Goal: Task Accomplishment & Management: Manage account settings

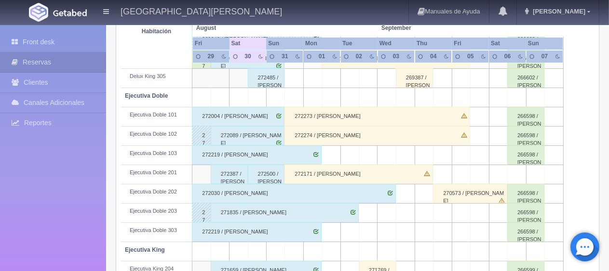
scroll to position [241, 0]
click at [257, 153] on div "272219 / [PERSON_NAME]" at bounding box center [257, 155] width 130 height 19
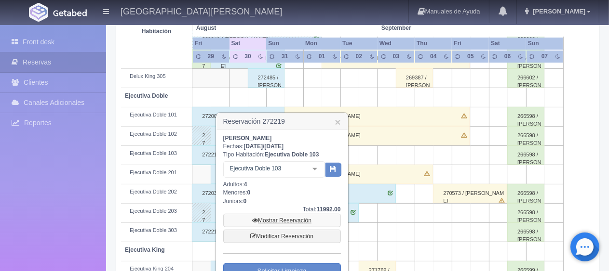
click at [296, 221] on link "Mostrar Reservación" at bounding box center [282, 220] width 118 height 13
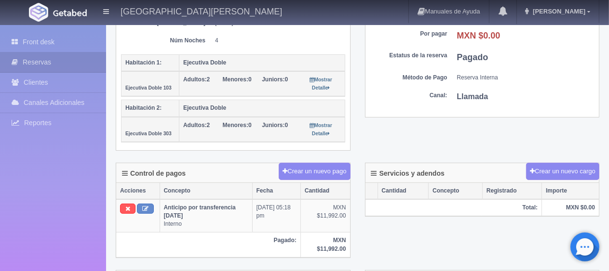
scroll to position [145, 0]
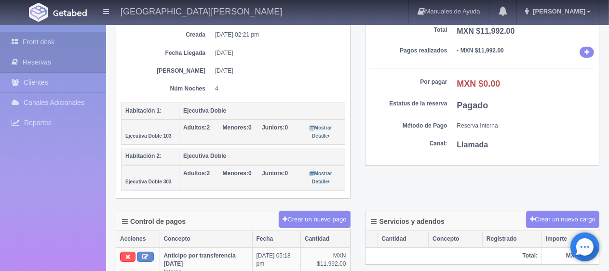
click at [71, 43] on link "Front desk" at bounding box center [53, 42] width 106 height 20
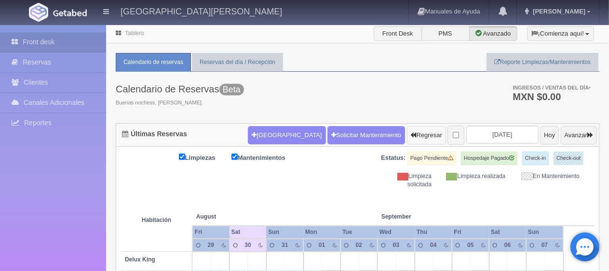
click at [407, 136] on button "Regresar" at bounding box center [426, 135] width 39 height 18
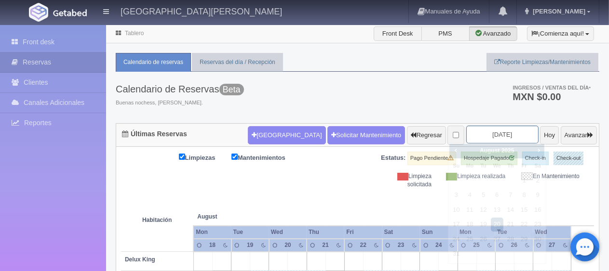
click at [476, 130] on input "2025-08-20" at bounding box center [502, 135] width 72 height 18
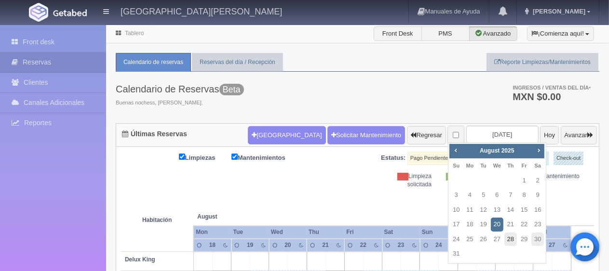
click at [509, 237] on link "28" at bounding box center [510, 240] width 13 height 14
type input "[DATE]"
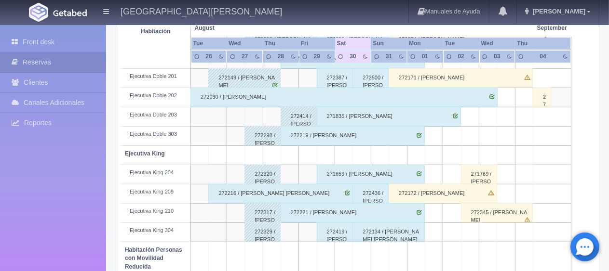
scroll to position [386, 0]
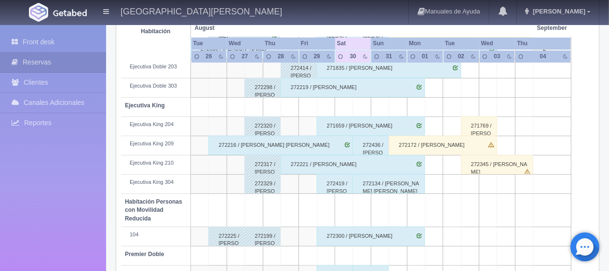
click at [296, 161] on div "272221 / Gerardo Garcia" at bounding box center [353, 164] width 144 height 19
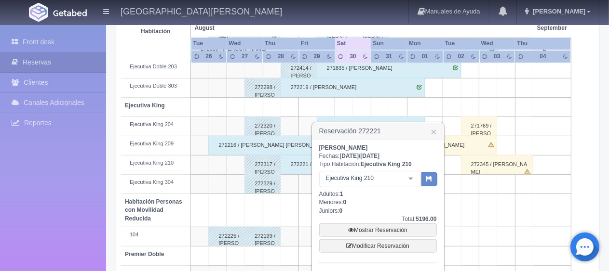
scroll to position [434, 0]
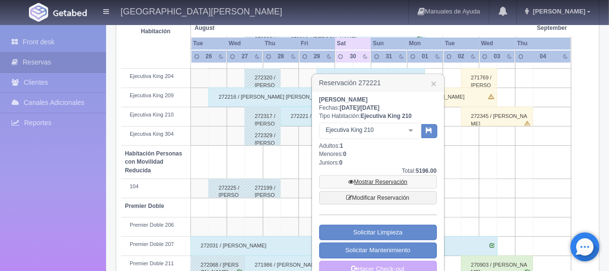
click at [353, 179] on link "Mostrar Reservación" at bounding box center [378, 181] width 118 height 13
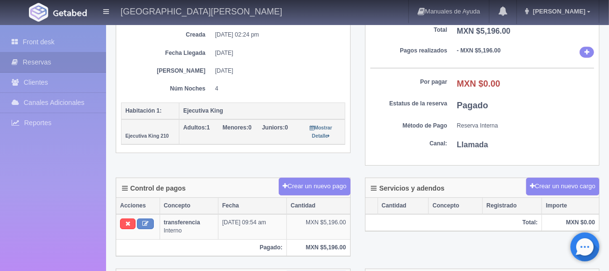
scroll to position [96, 0]
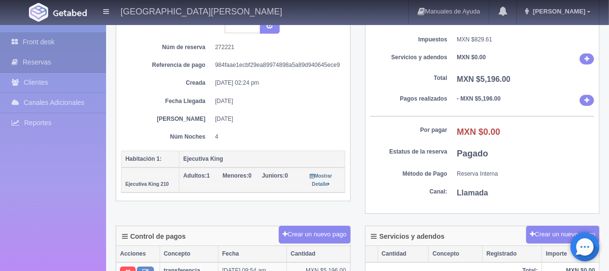
click at [54, 43] on link "Front desk" at bounding box center [53, 42] width 106 height 20
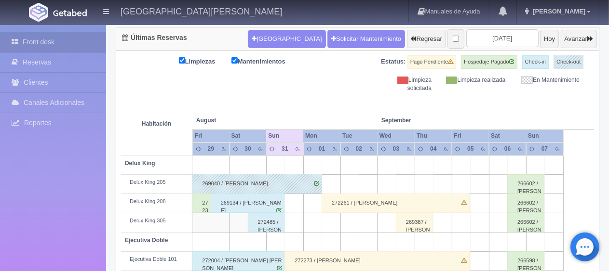
scroll to position [145, 0]
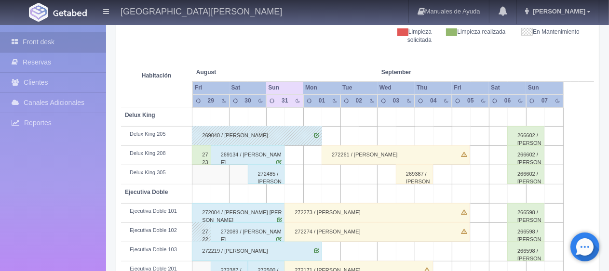
click at [202, 158] on div "272338 / Maria Estela Mendez Fernandez" at bounding box center [201, 155] width 19 height 19
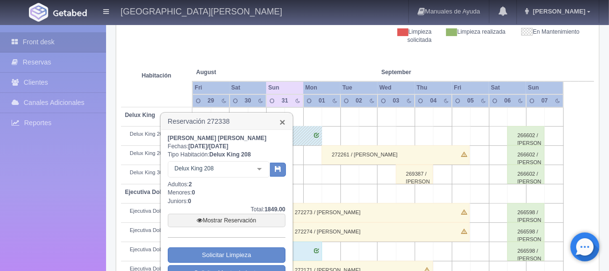
click at [285, 122] on link "×" at bounding box center [283, 122] width 6 height 10
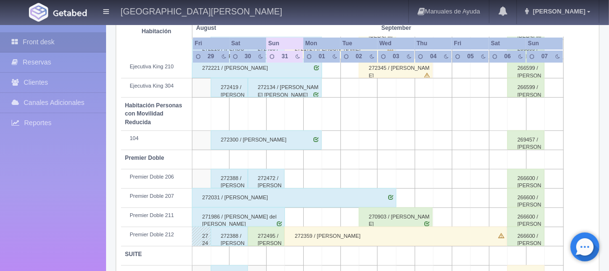
scroll to position [514, 0]
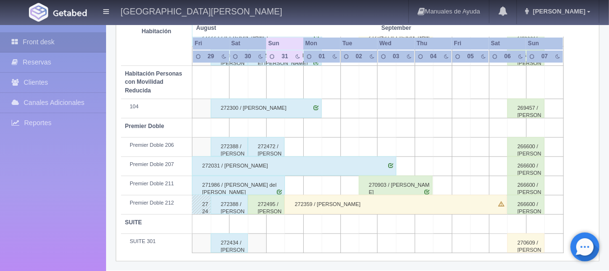
click at [257, 207] on div "272495 / [PERSON_NAME] [PERSON_NAME]" at bounding box center [266, 204] width 37 height 19
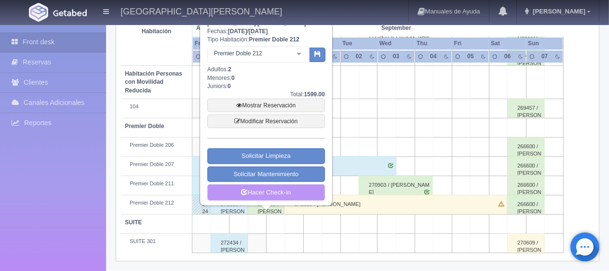
click at [269, 190] on link "Hacer Check-in" at bounding box center [266, 193] width 118 height 16
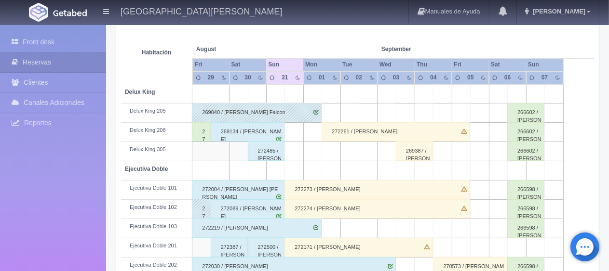
scroll to position [216, 0]
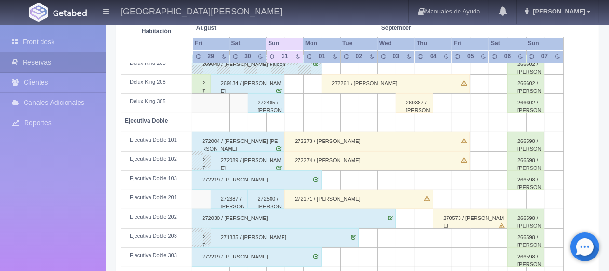
click at [236, 197] on div "272387 / [PERSON_NAME]" at bounding box center [229, 199] width 37 height 19
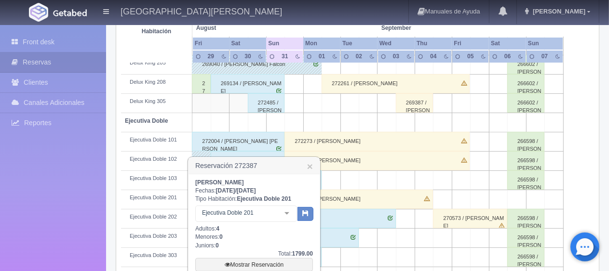
scroll to position [312, 0]
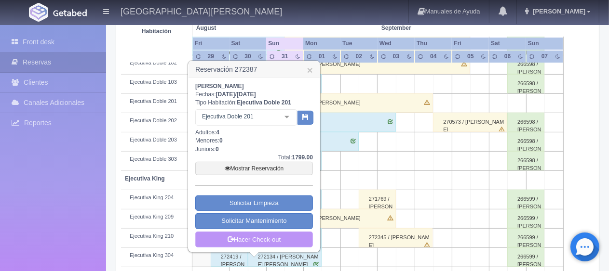
click at [265, 239] on link "Hacer Check-out" at bounding box center [254, 240] width 118 height 16
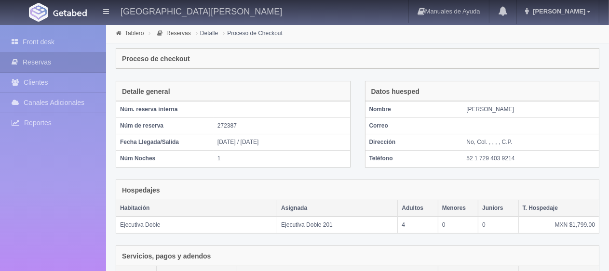
scroll to position [205, 0]
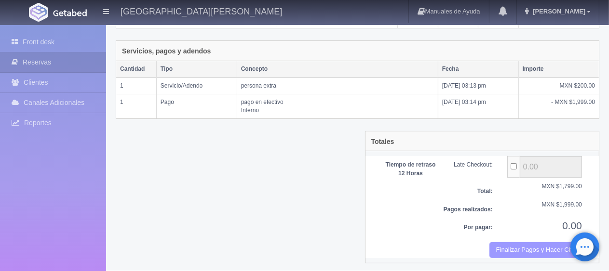
click at [550, 249] on button "Finalizar Pagos y Hacer Checkout" at bounding box center [535, 250] width 93 height 16
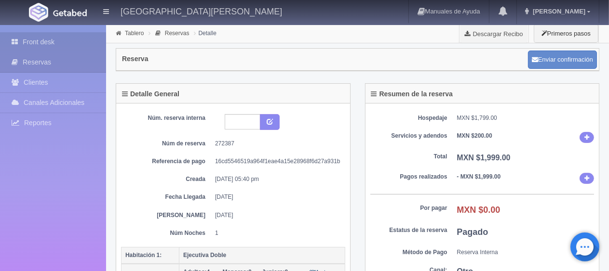
click at [35, 40] on link "Front desk" at bounding box center [53, 42] width 106 height 20
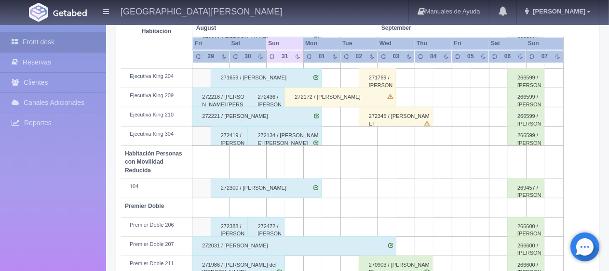
scroll to position [482, 0]
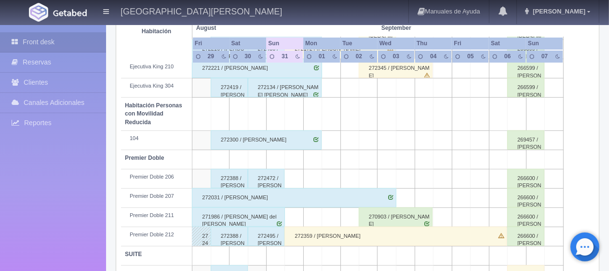
click at [234, 233] on div "272388 / [PERSON_NAME]" at bounding box center [229, 236] width 37 height 19
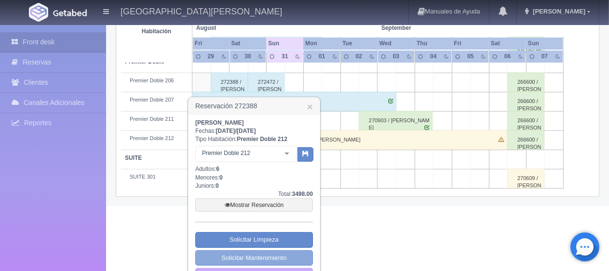
scroll to position [600, 0]
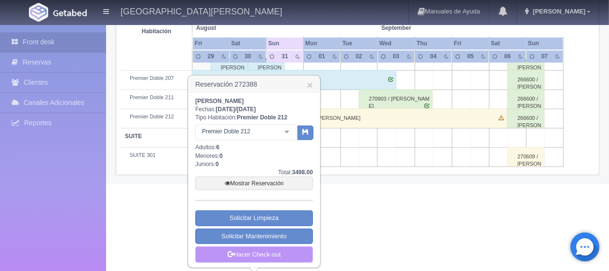
click at [254, 255] on link "Hacer Check-out" at bounding box center [254, 255] width 118 height 16
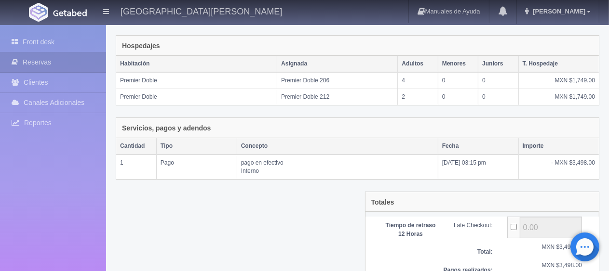
scroll to position [205, 0]
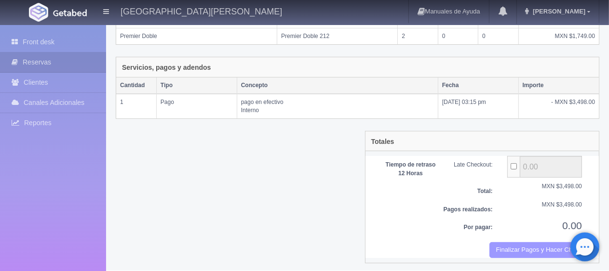
click at [509, 245] on button "Finalizar Pagos y Hacer Checkout" at bounding box center [535, 250] width 93 height 16
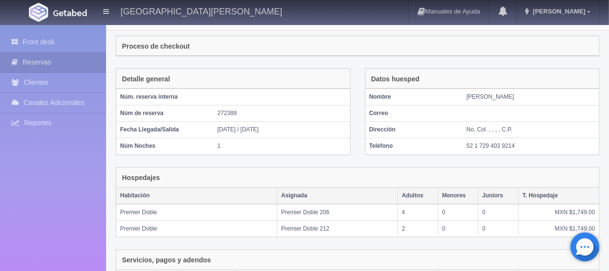
scroll to position [0, 0]
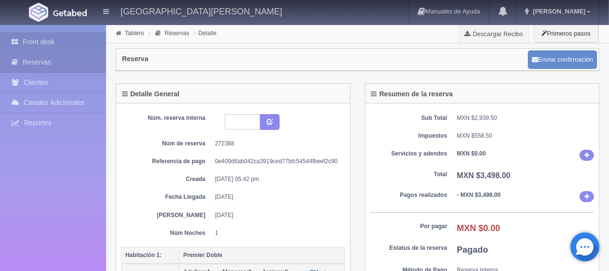
click at [49, 39] on link "Front desk" at bounding box center [53, 42] width 106 height 20
